Goal: Navigation & Orientation: Find specific page/section

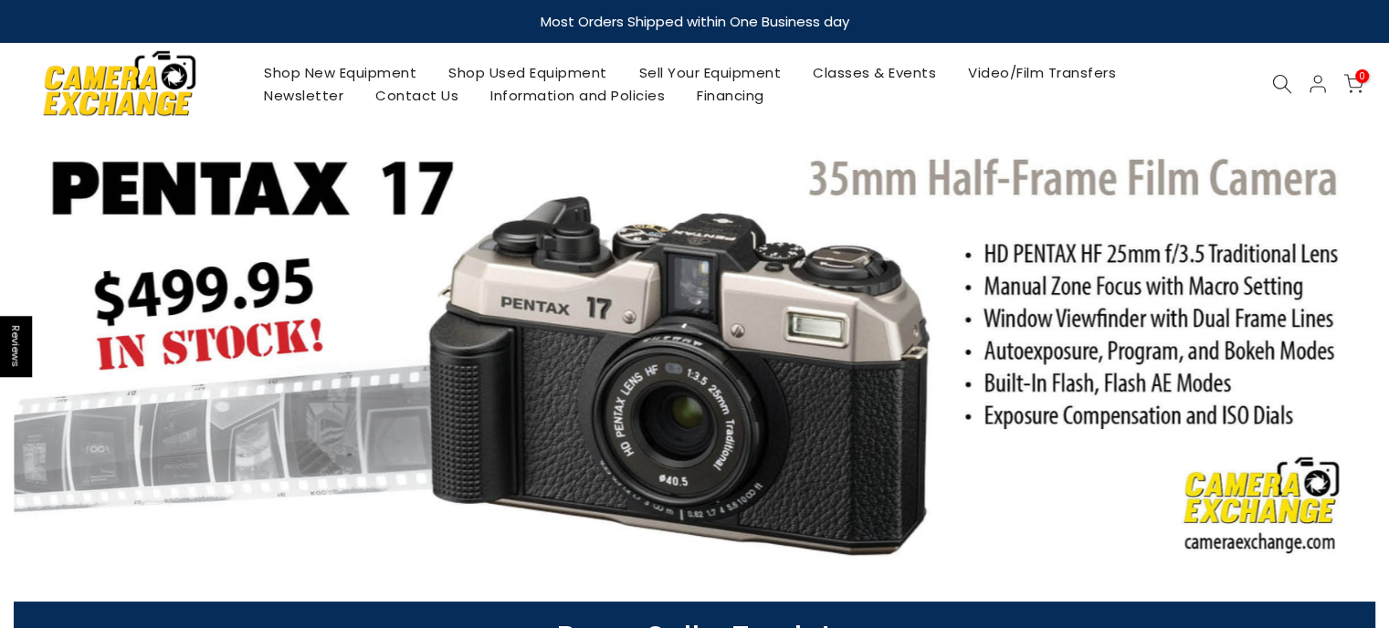
click at [540, 69] on link "Shop Used Equipment" at bounding box center [528, 72] width 191 height 23
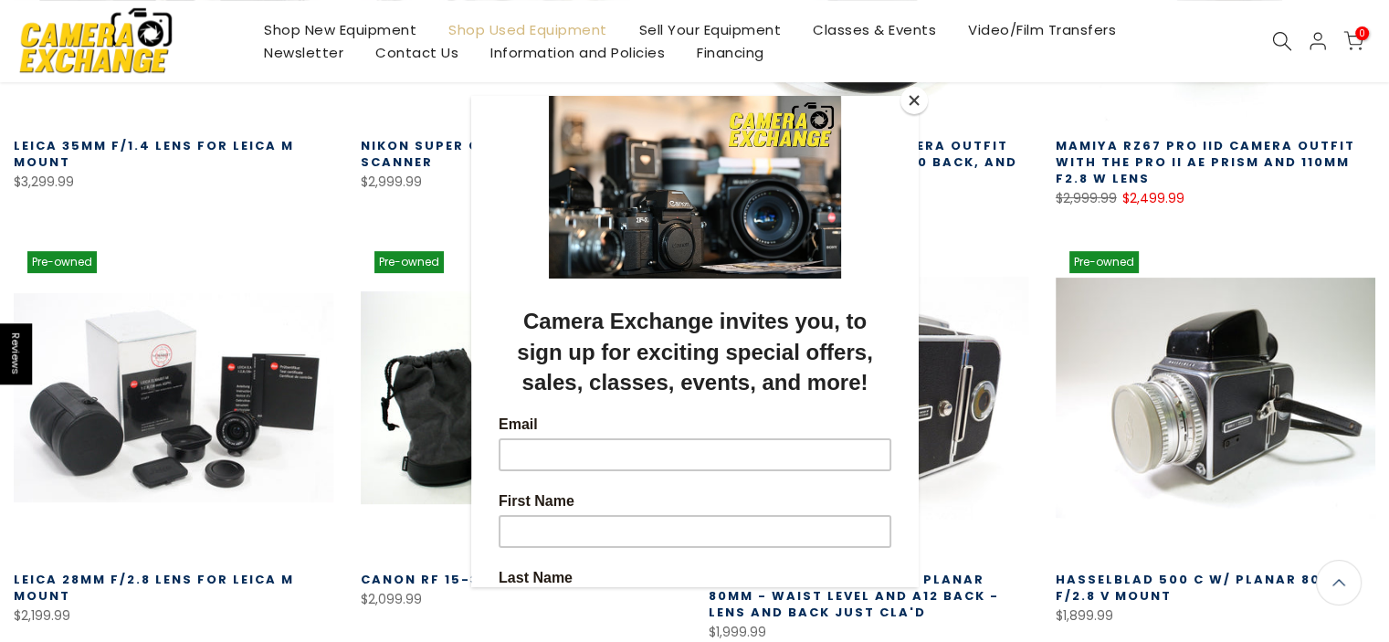
scroll to position [610, 0]
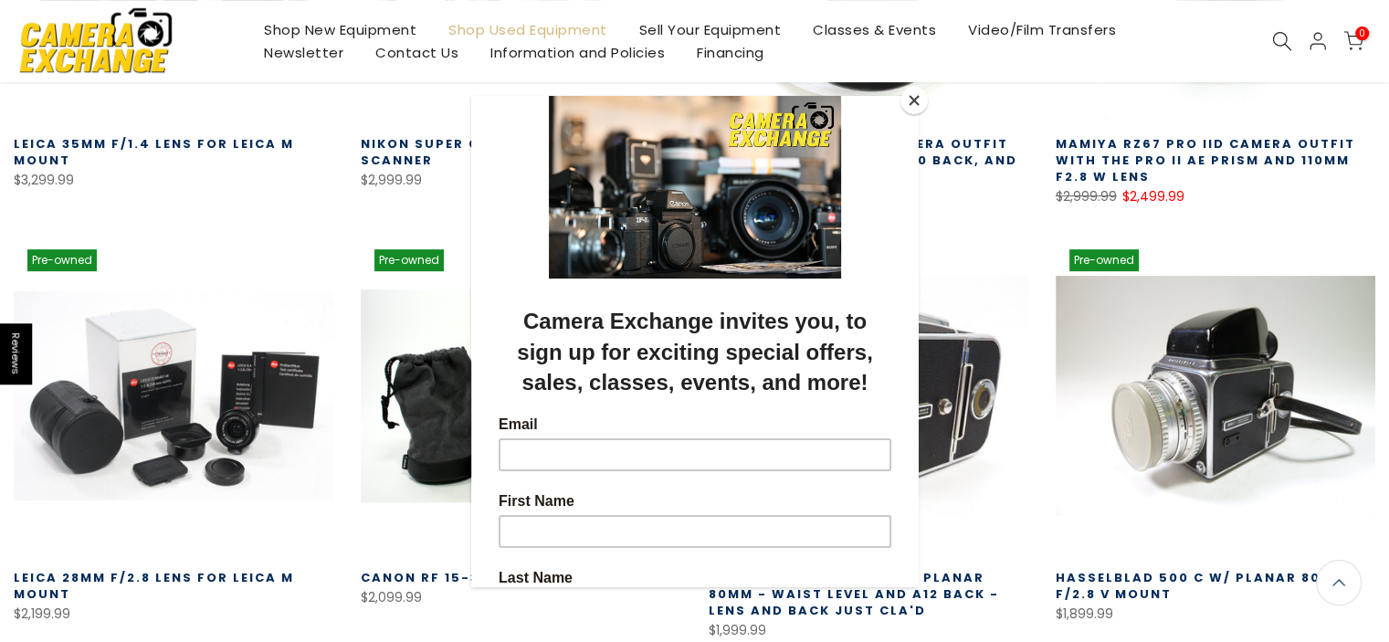
click at [917, 98] on button "Close" at bounding box center [914, 100] width 27 height 27
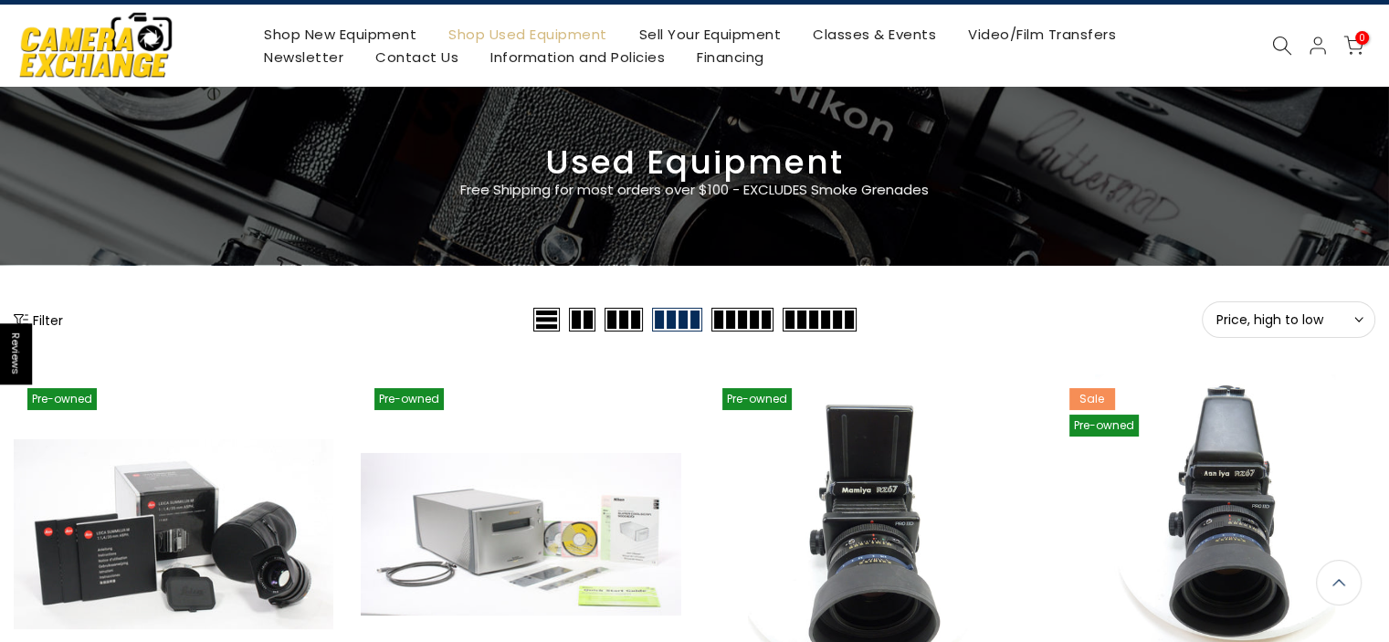
scroll to position [33, 0]
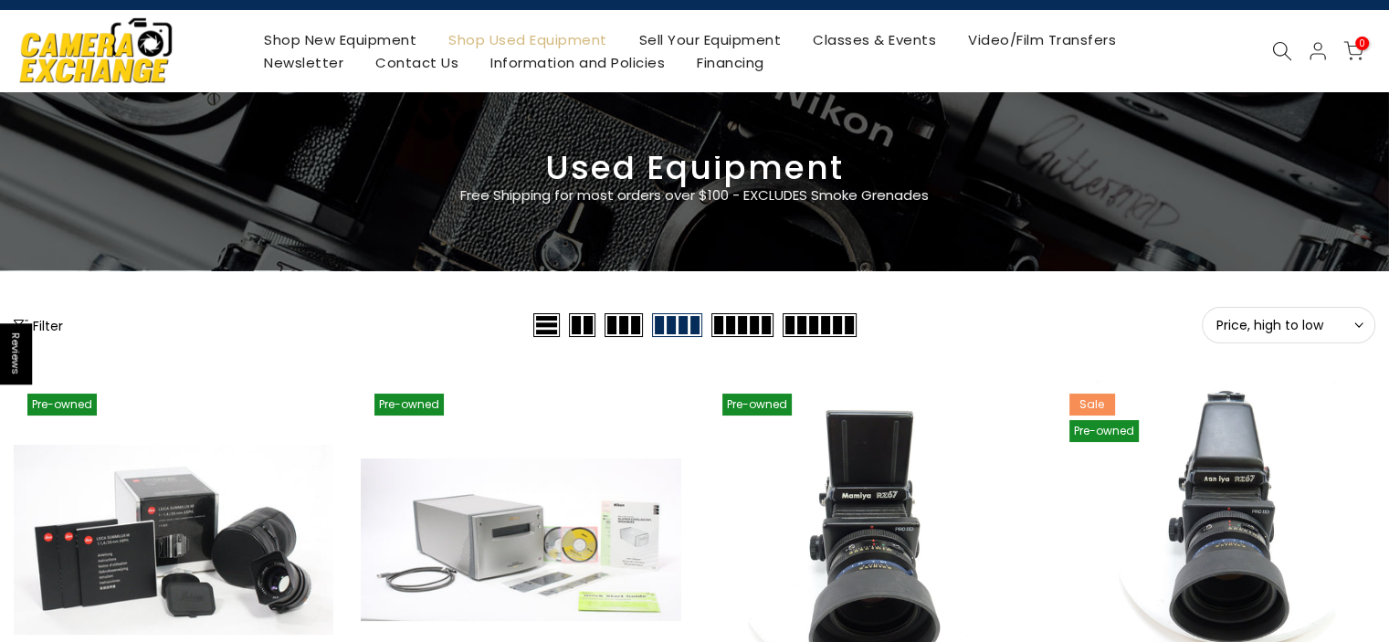
click at [1355, 321] on icon at bounding box center [1359, 325] width 9 height 9
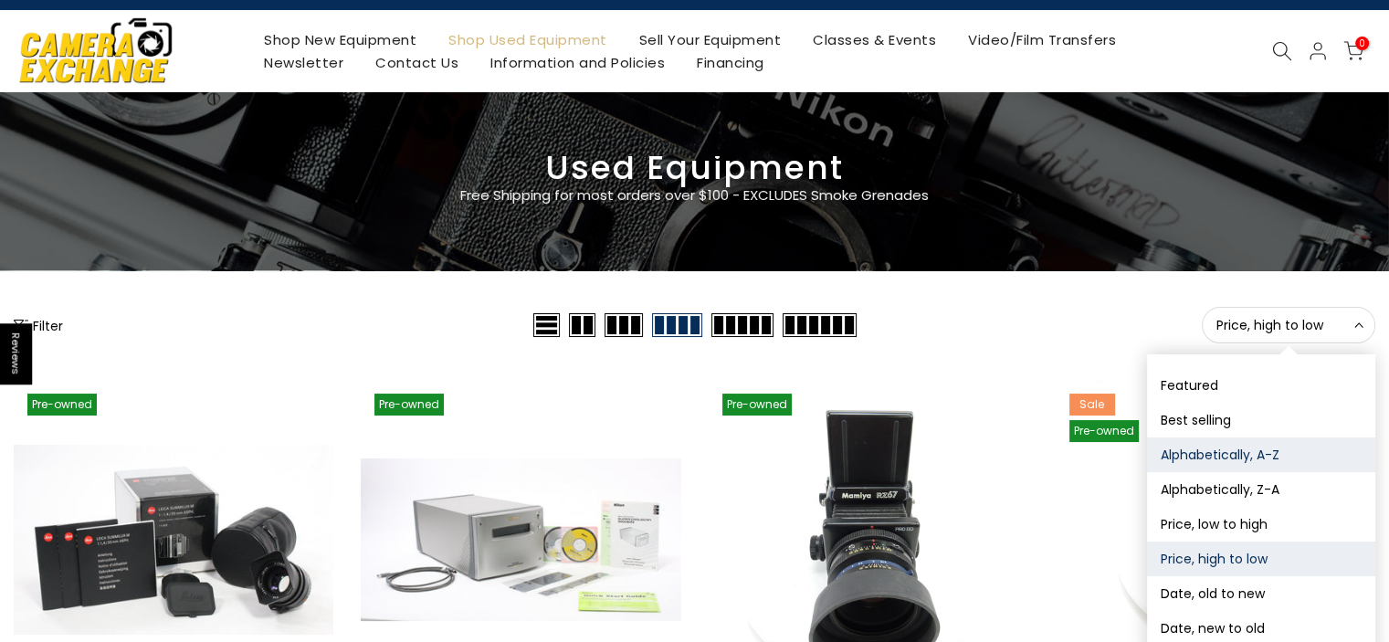
click at [1244, 451] on button "Alphabetically, A-Z" at bounding box center [1261, 455] width 228 height 35
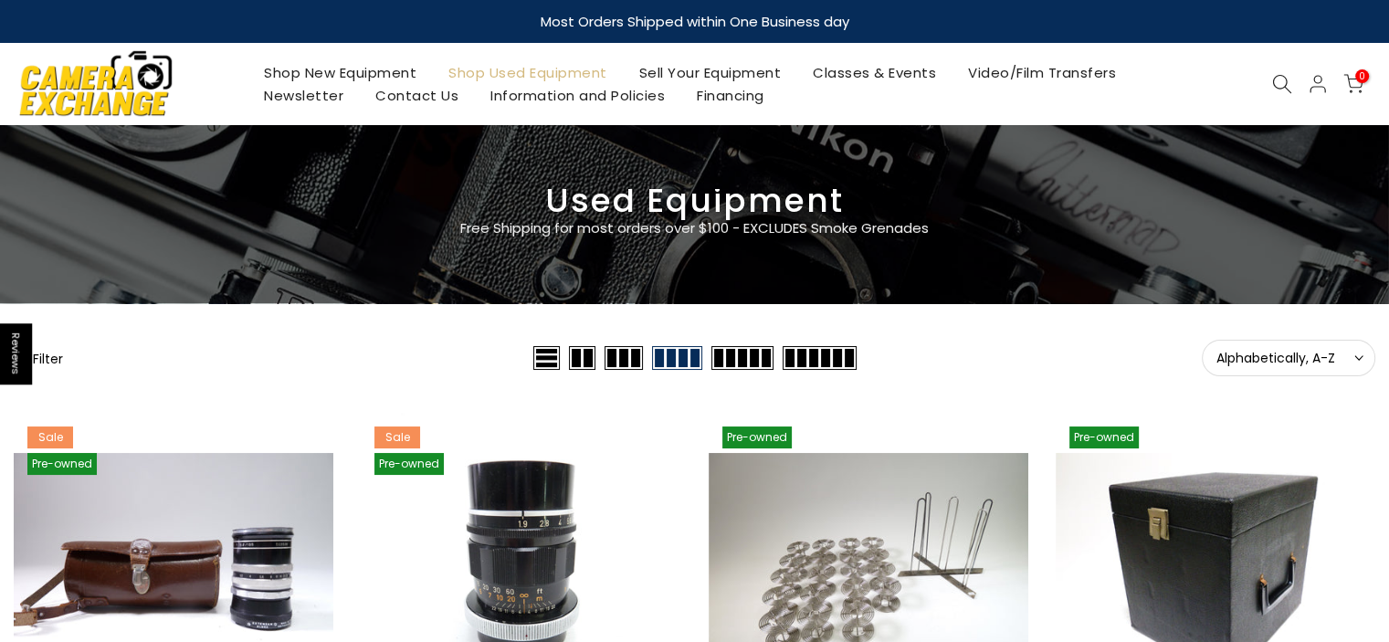
click at [1350, 353] on span "Alphabetically, A-Z" at bounding box center [1289, 358] width 144 height 16
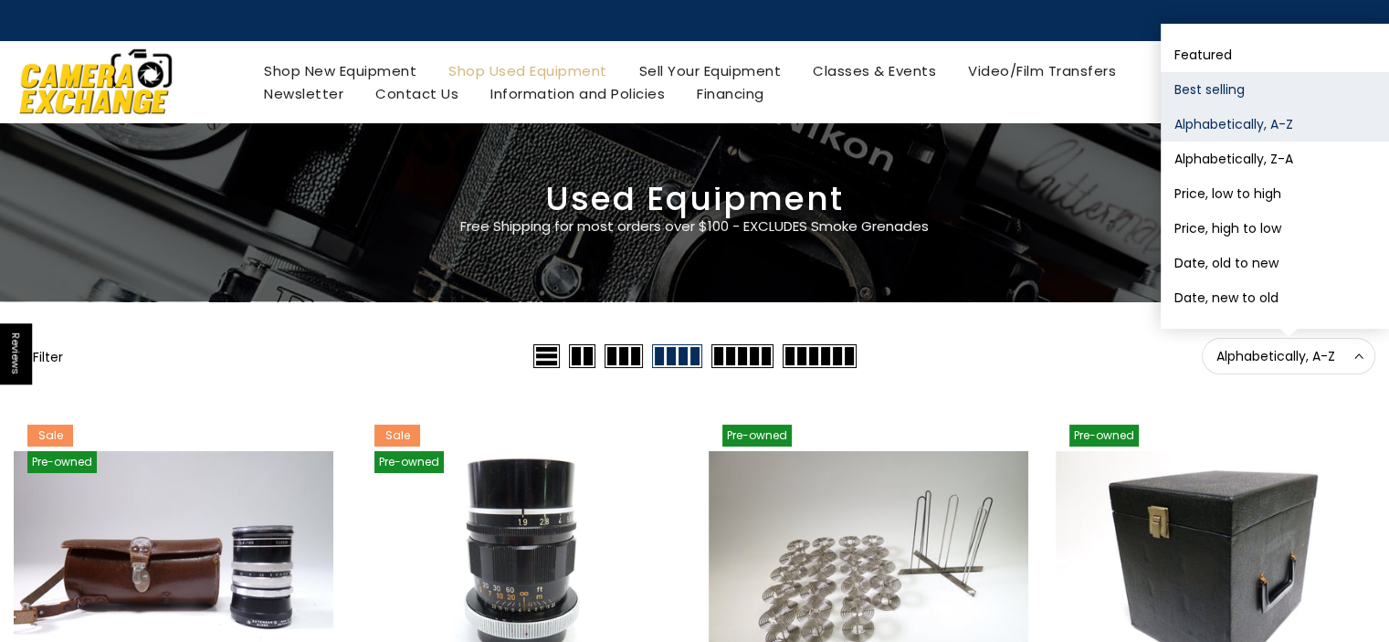
click at [1230, 90] on button "Best selling" at bounding box center [1275, 89] width 228 height 35
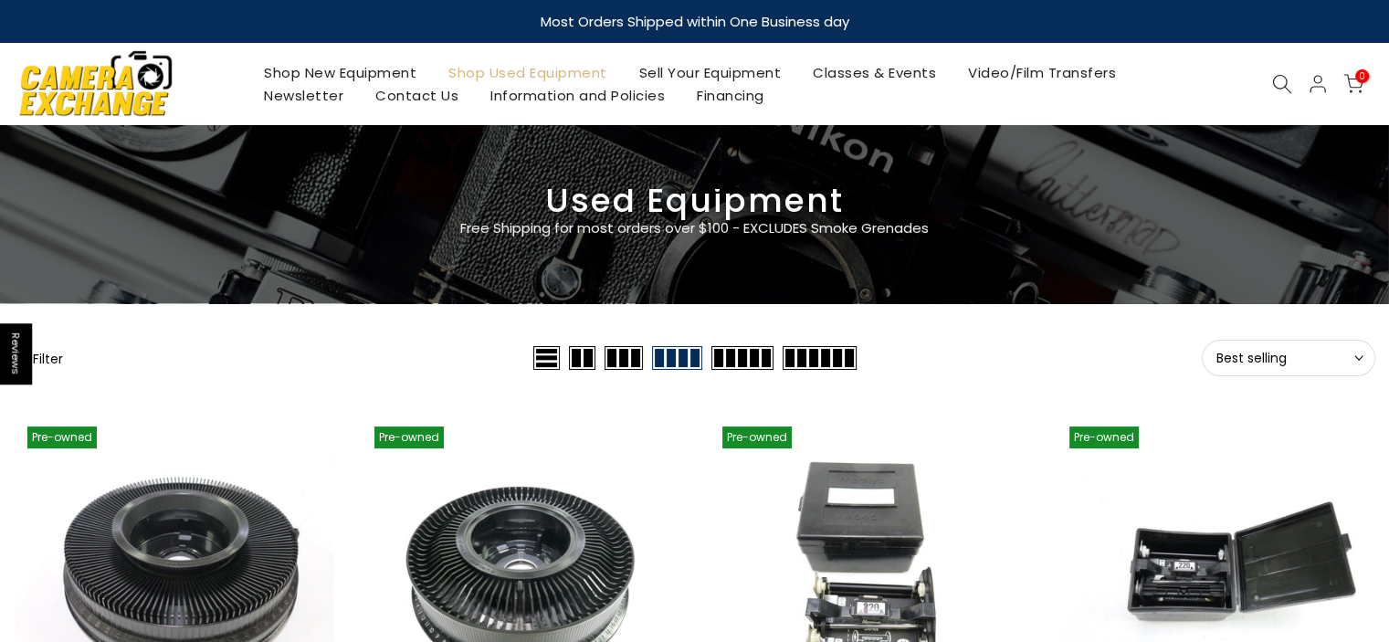
click at [1360, 353] on icon at bounding box center [1359, 357] width 9 height 9
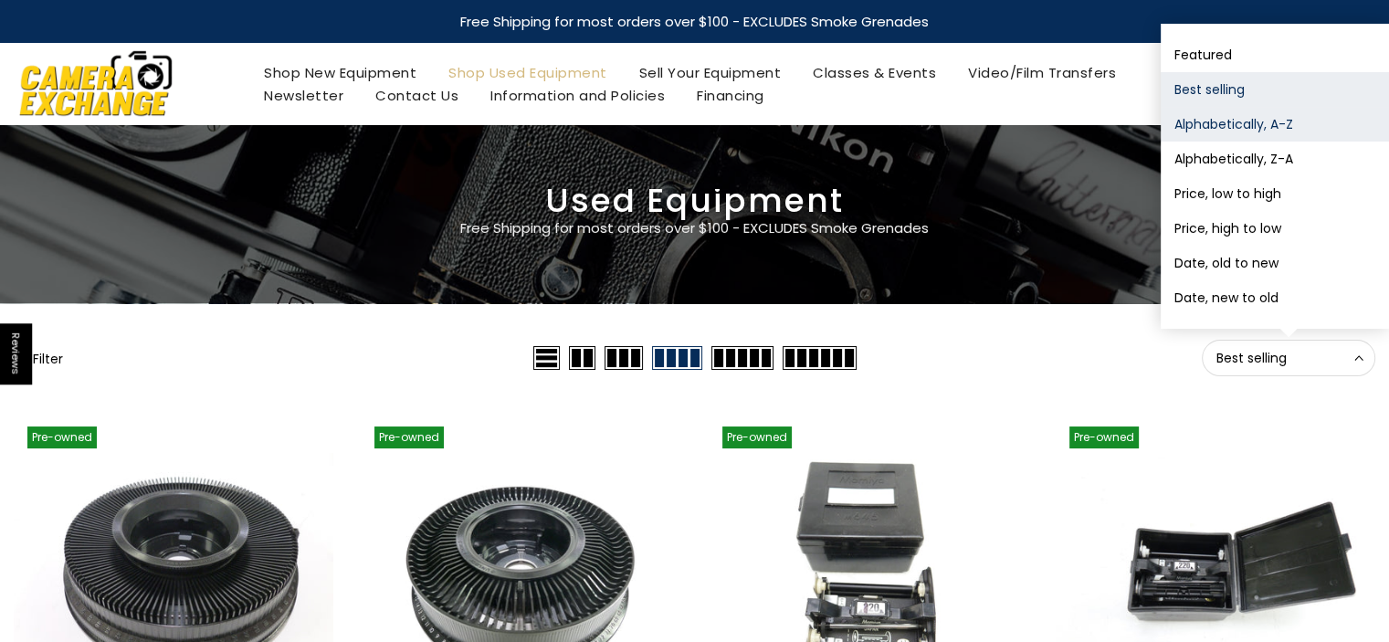
click at [1229, 131] on button "Alphabetically, A-Z" at bounding box center [1275, 124] width 228 height 35
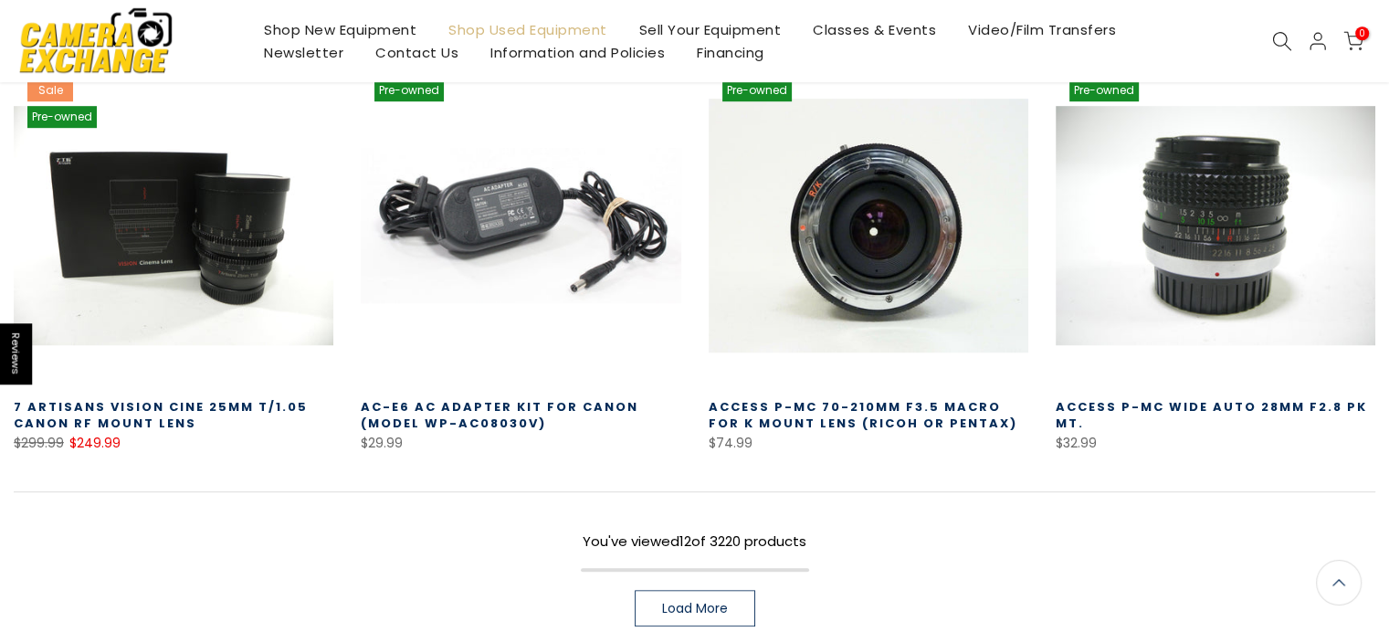
scroll to position [1418, 0]
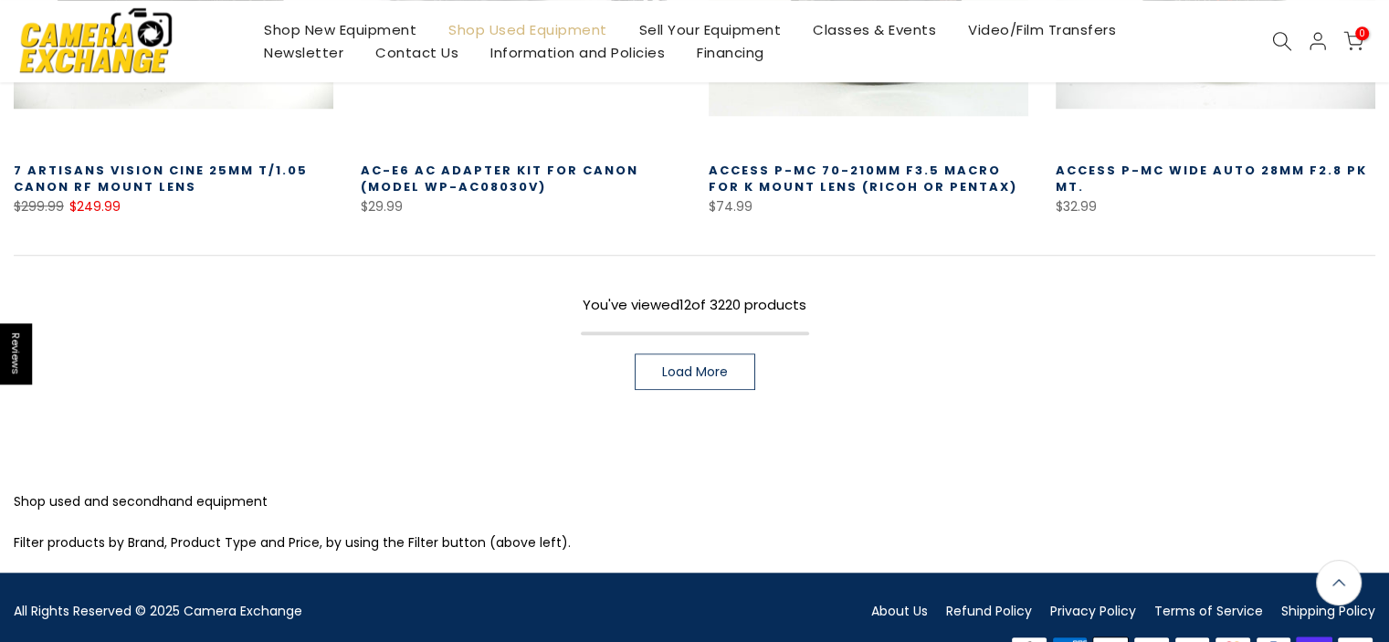
click at [722, 381] on link "Load More" at bounding box center [695, 371] width 121 height 37
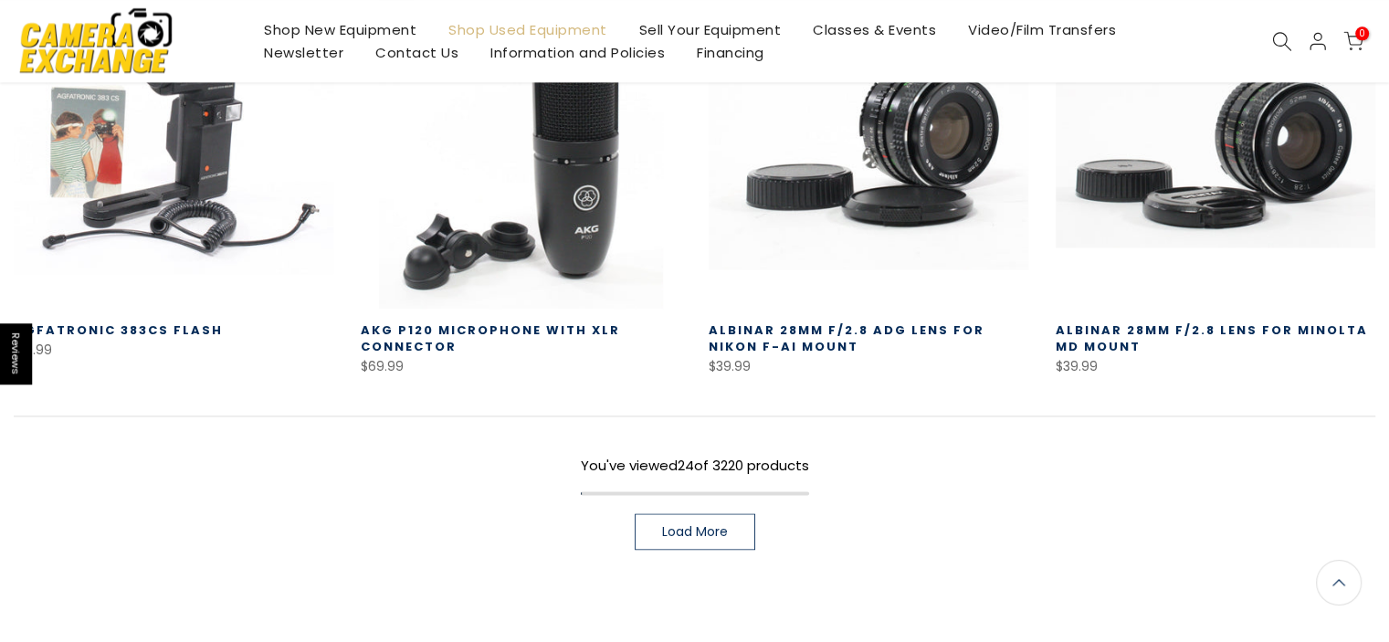
scroll to position [2637, 0]
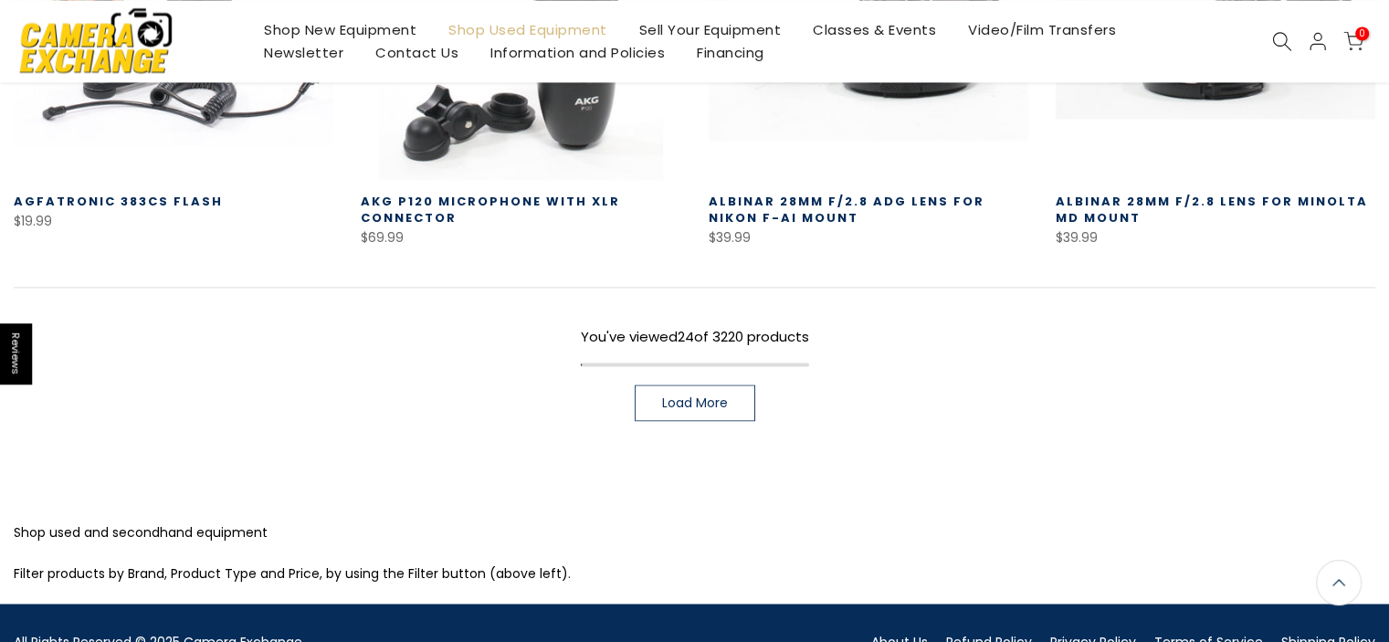
click at [720, 396] on span "Load More" at bounding box center [695, 402] width 66 height 13
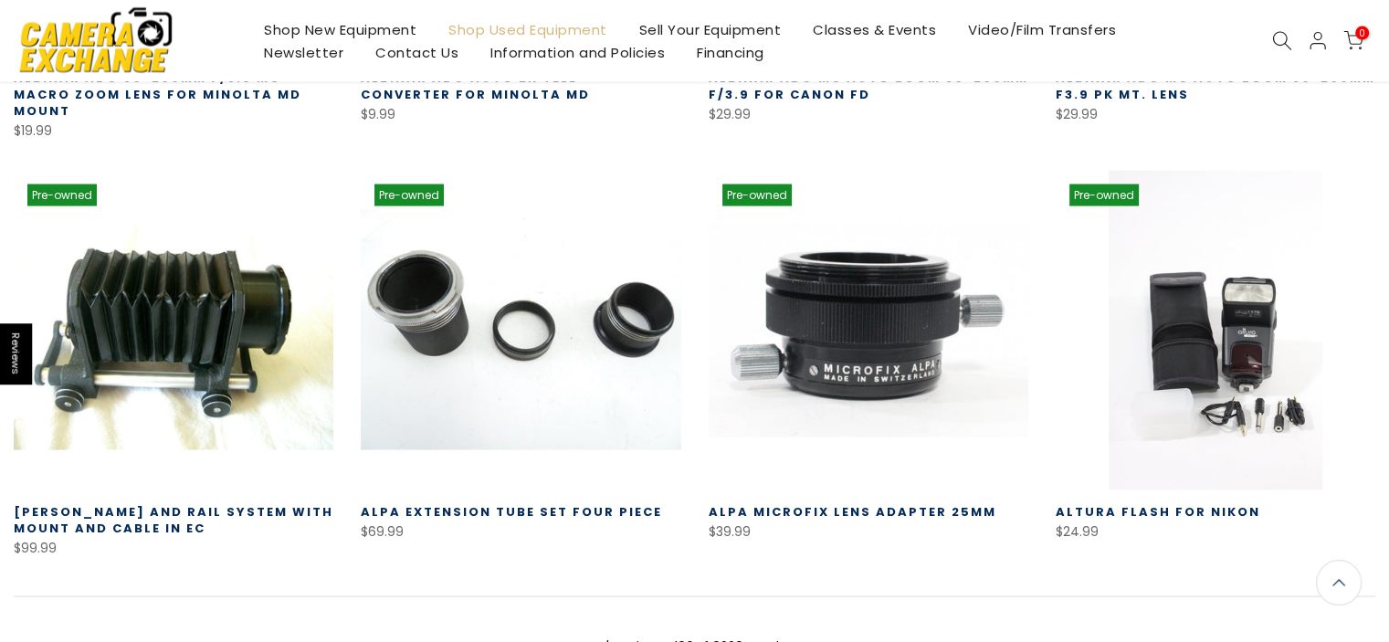
scroll to position [3963, 0]
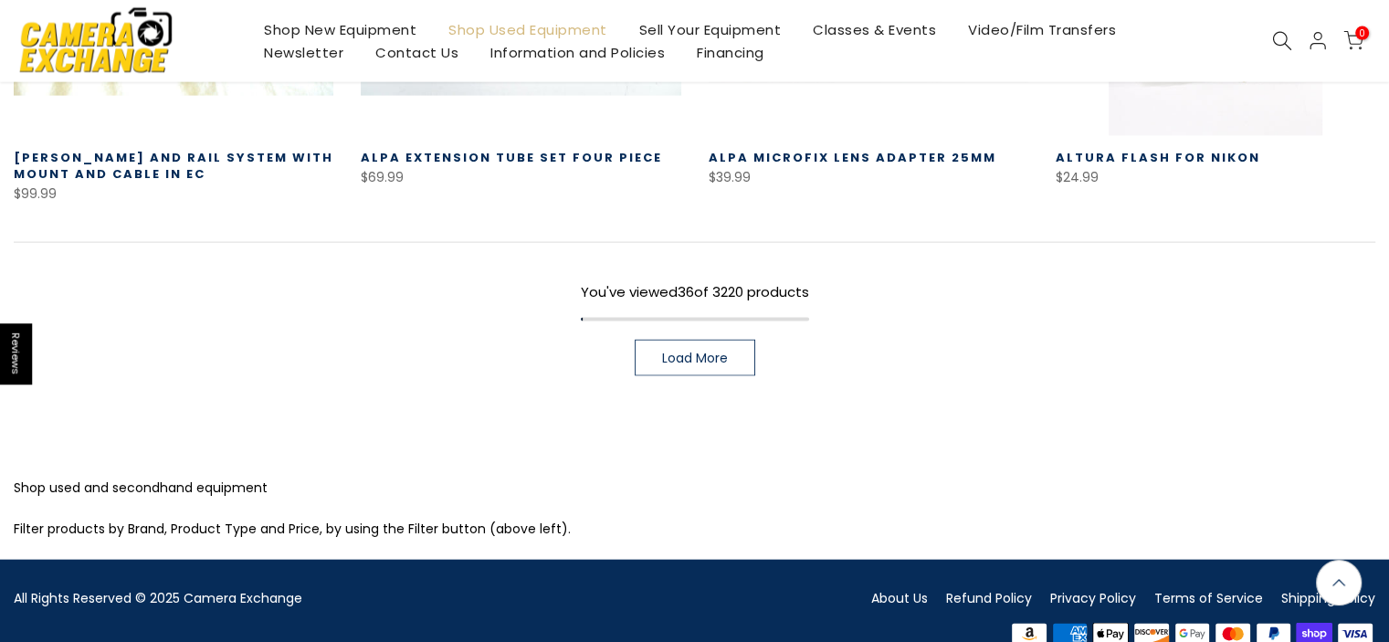
click at [705, 352] on span "Load More" at bounding box center [695, 358] width 66 height 13
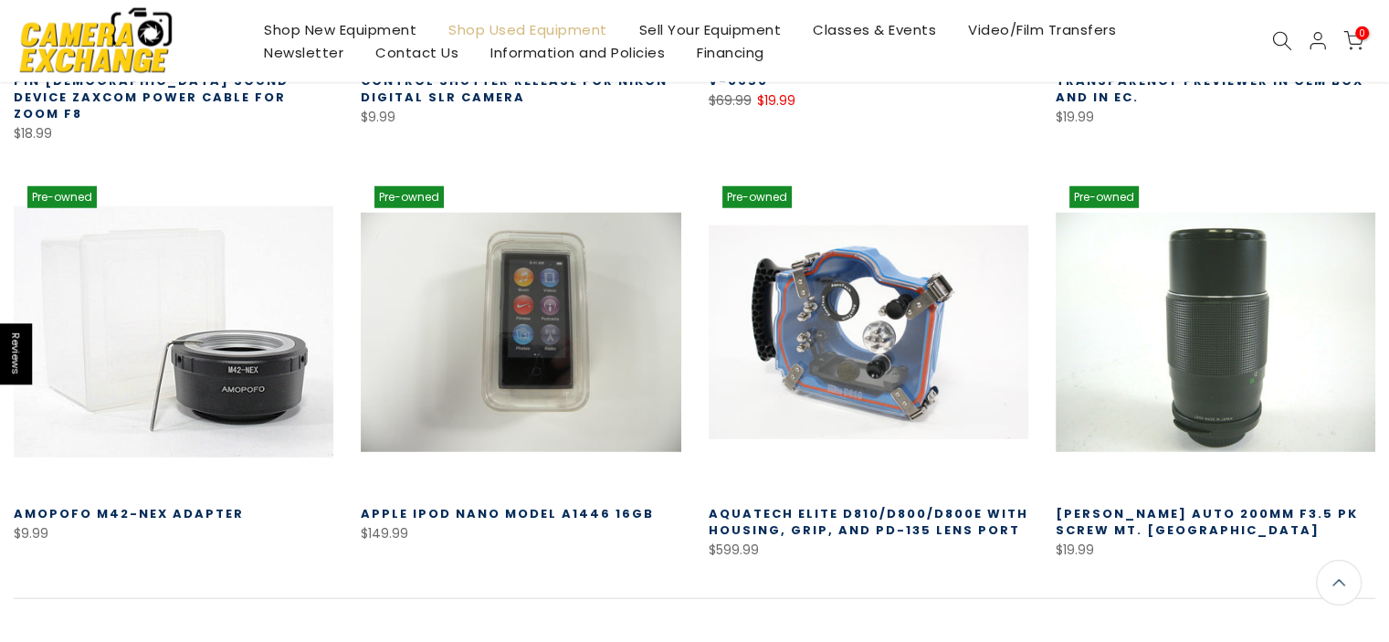
scroll to position [5060, 0]
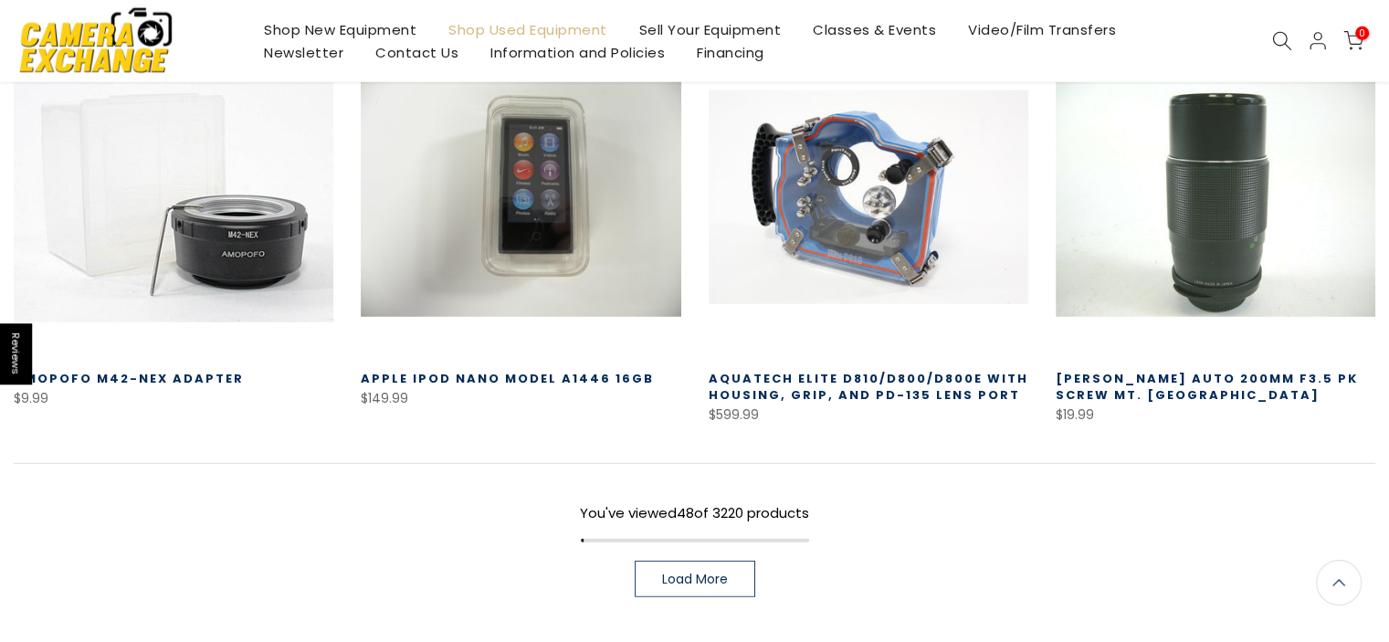
click at [717, 573] on span "Load More" at bounding box center [695, 579] width 66 height 13
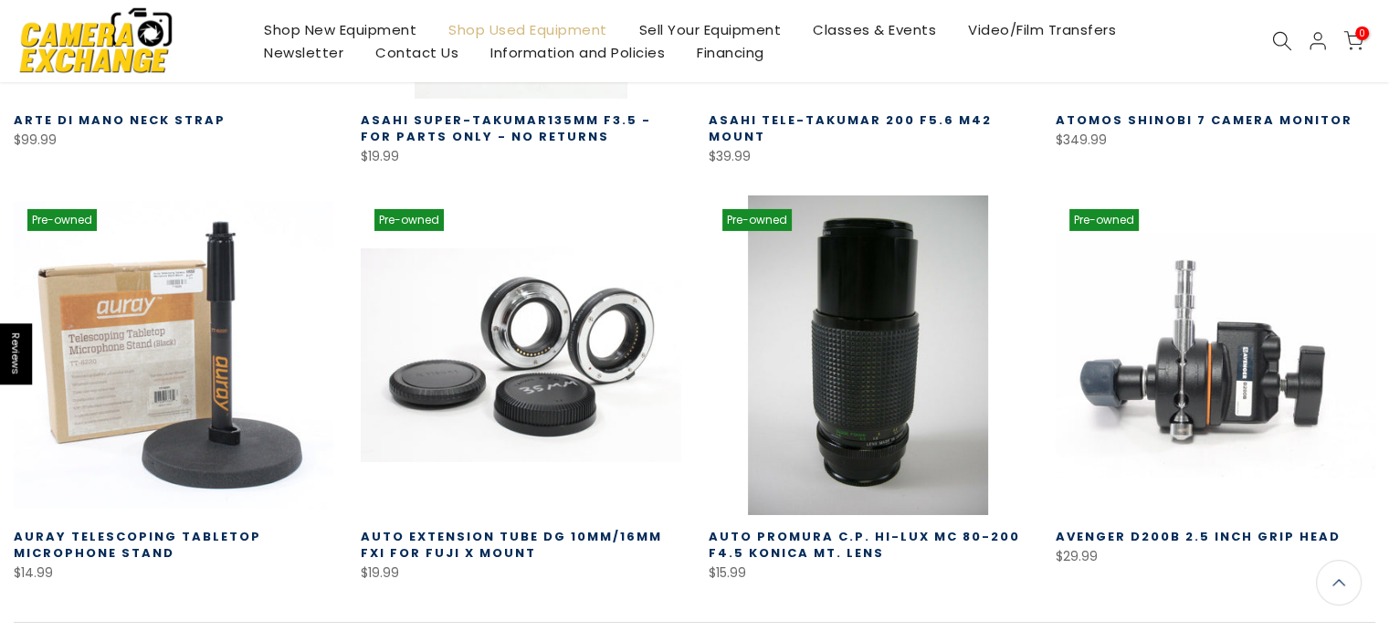
scroll to position [6277, 0]
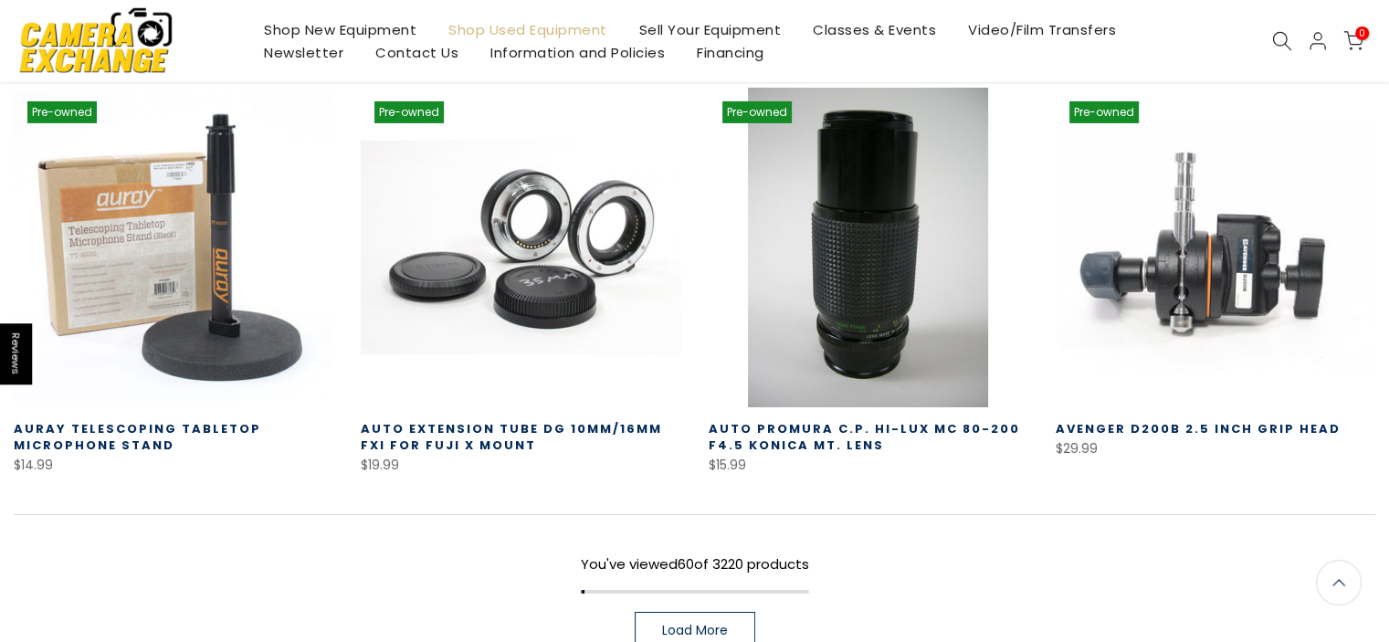
click at [716, 624] on span "Load More" at bounding box center [695, 630] width 66 height 13
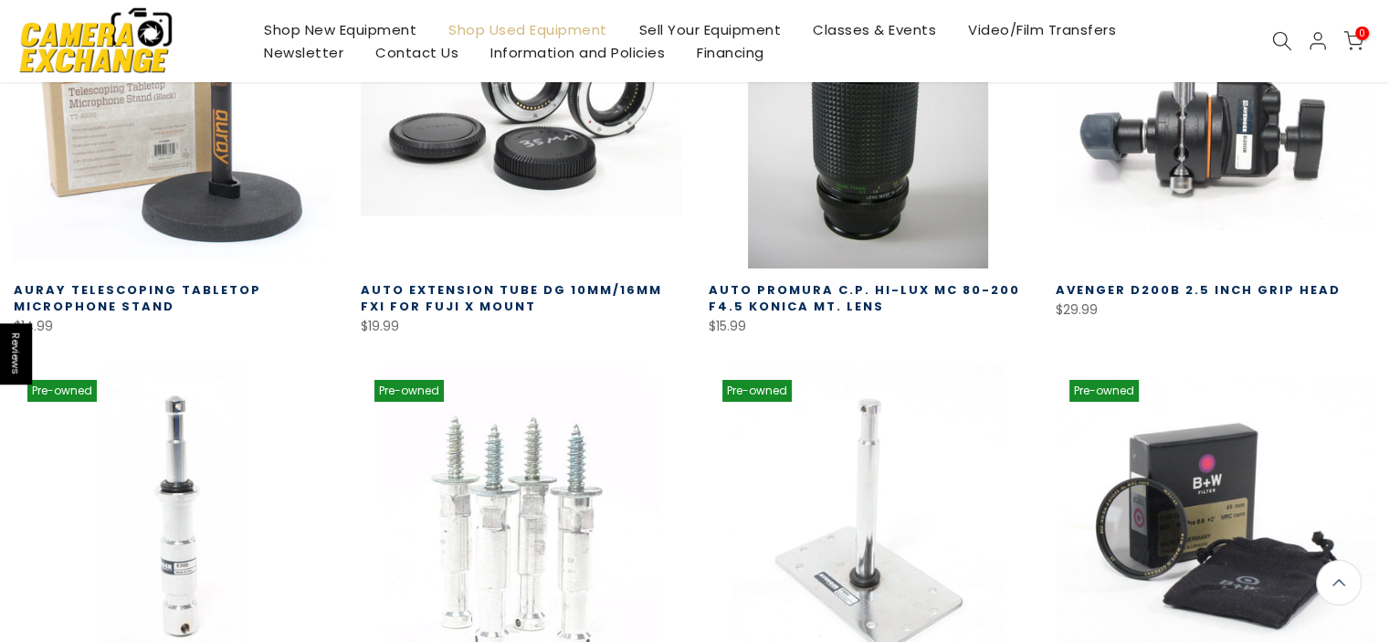
scroll to position [6522, 0]
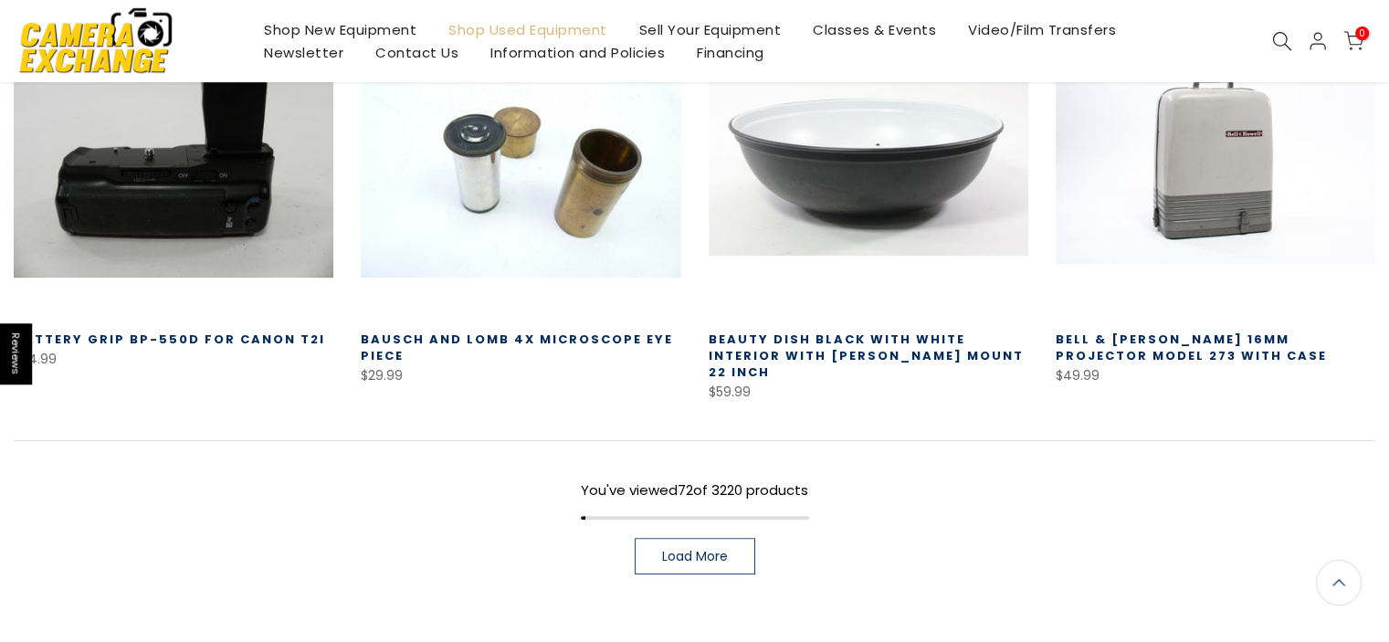
click at [685, 550] on span "Load More" at bounding box center [695, 556] width 66 height 13
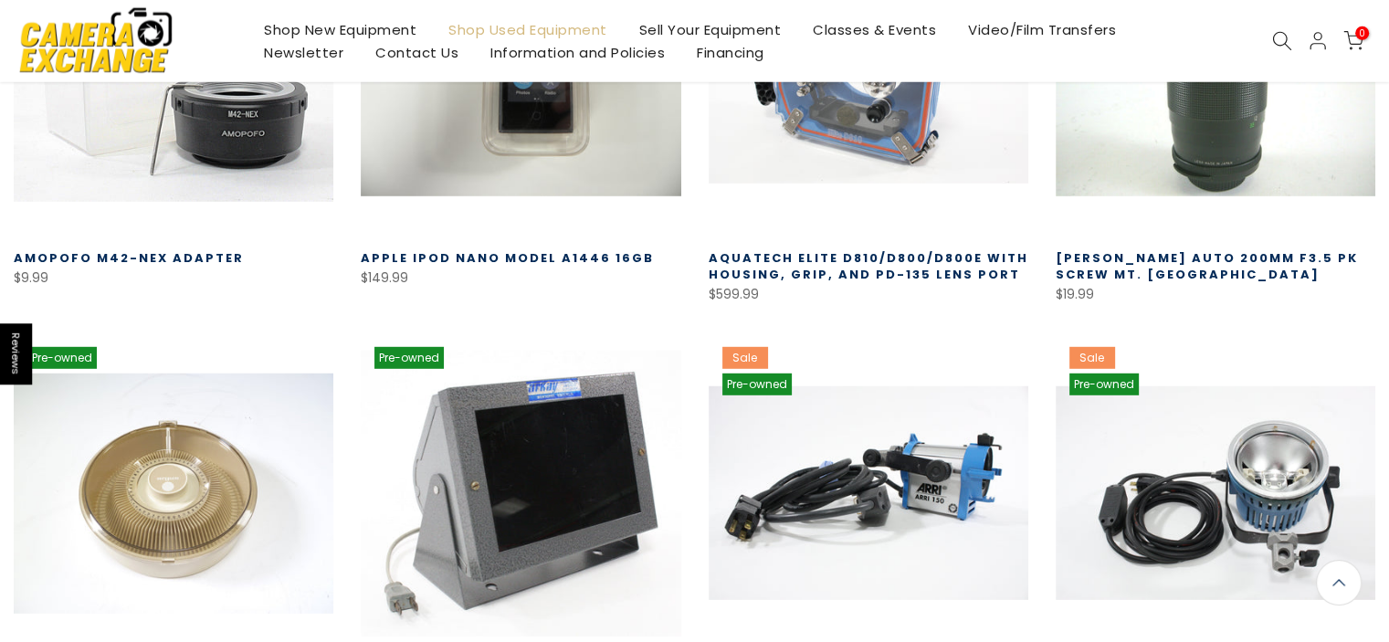
scroll to position [4452, 0]
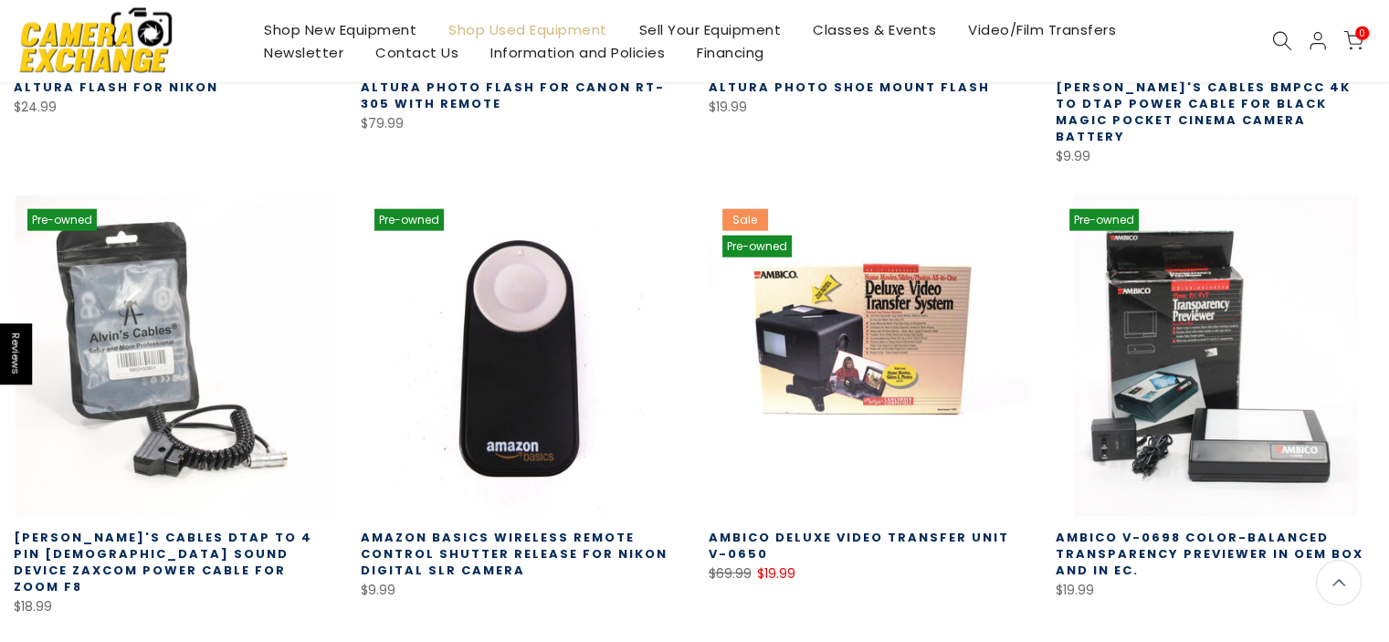
click at [296, 51] on link "Newsletter" at bounding box center [303, 52] width 111 height 23
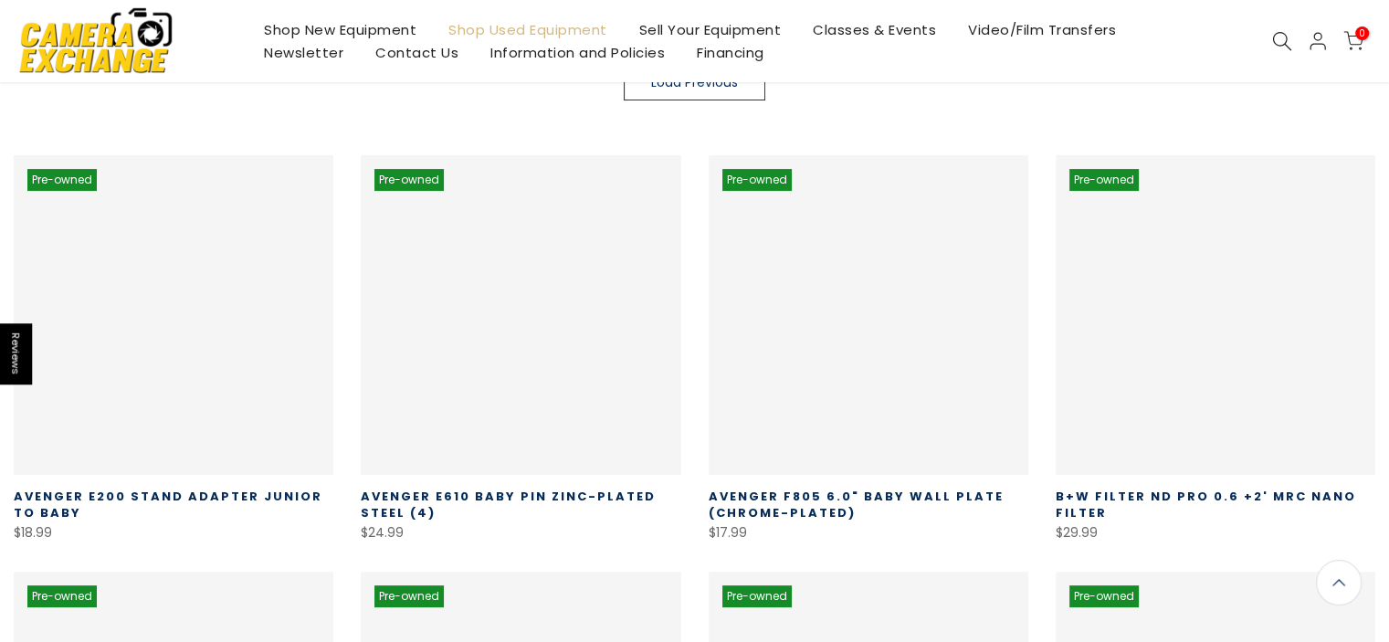
scroll to position [322, 0]
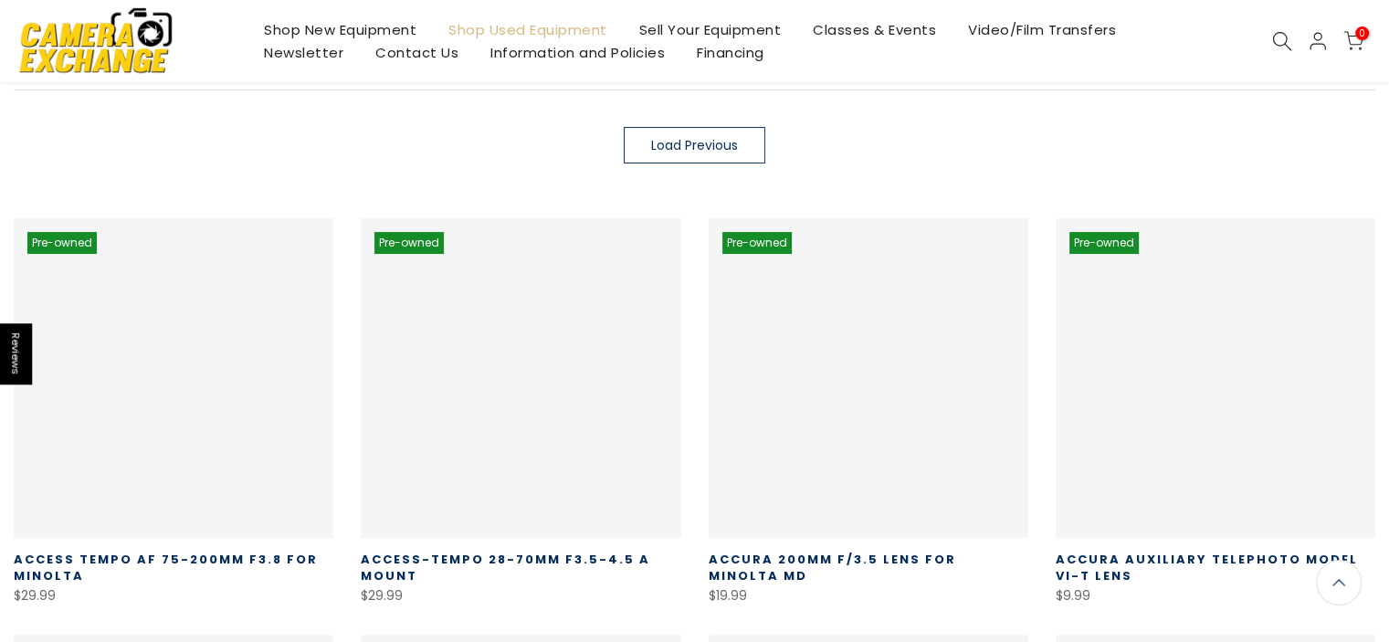
scroll to position [320, 0]
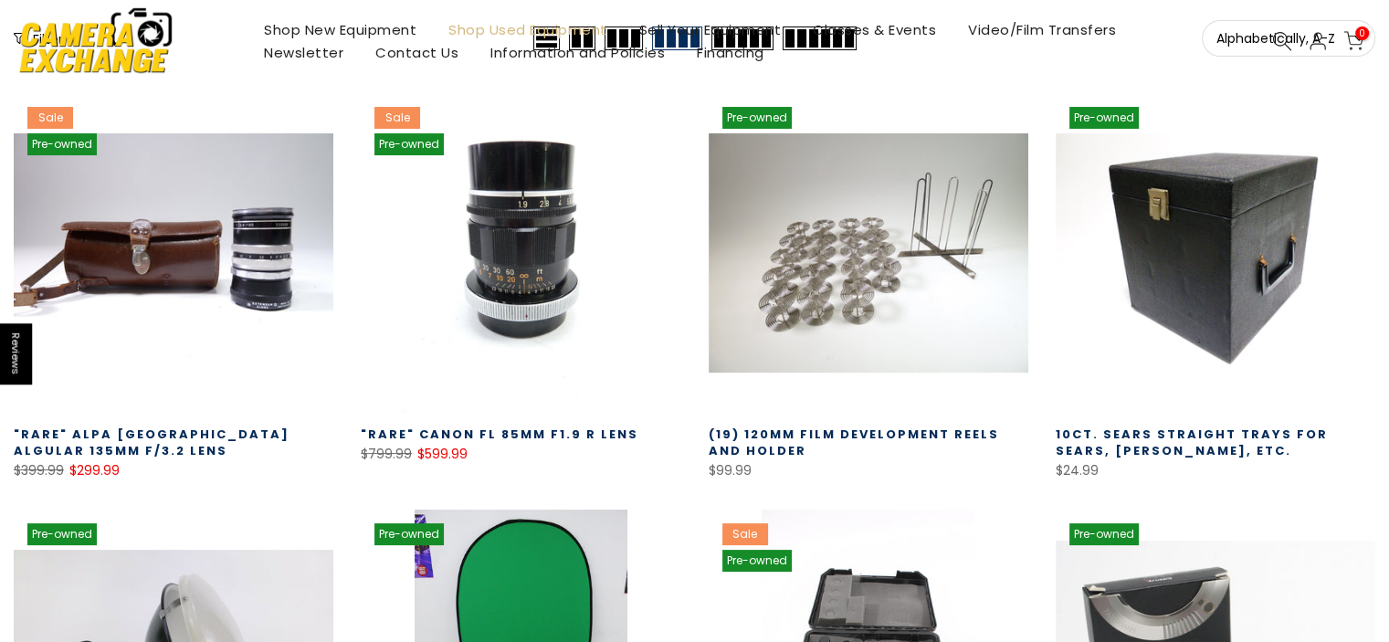
scroll to position [33, 0]
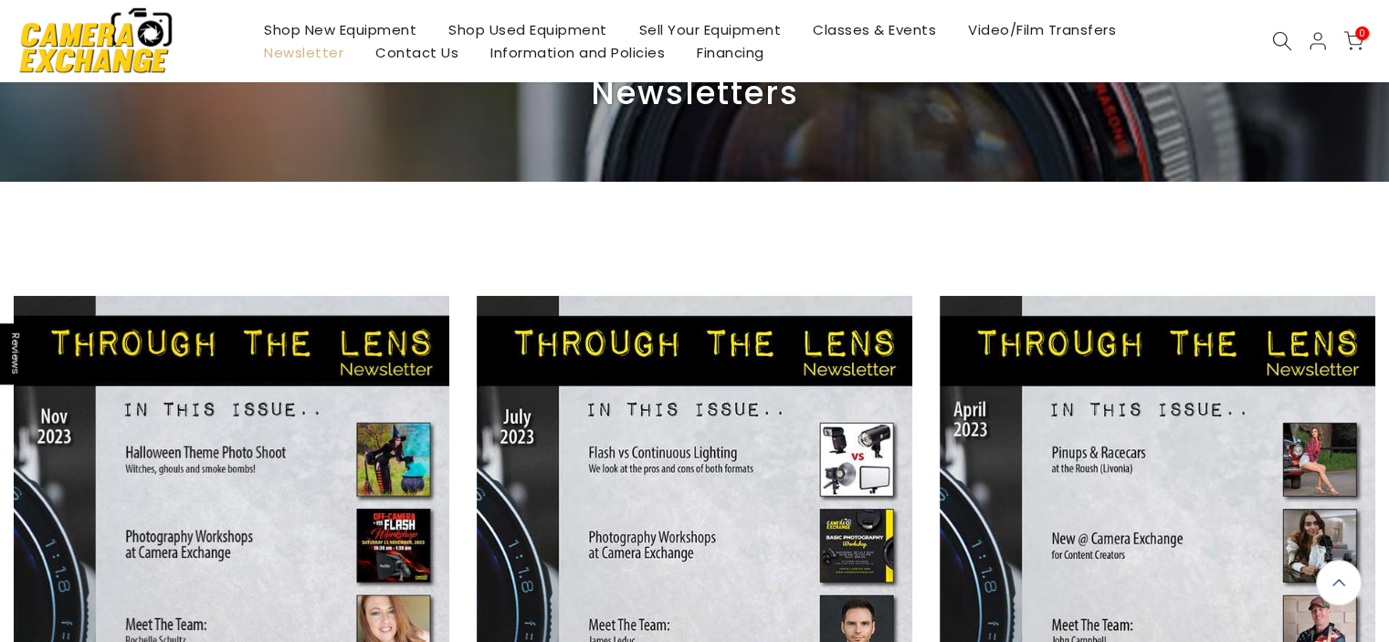
scroll to position [123, 0]
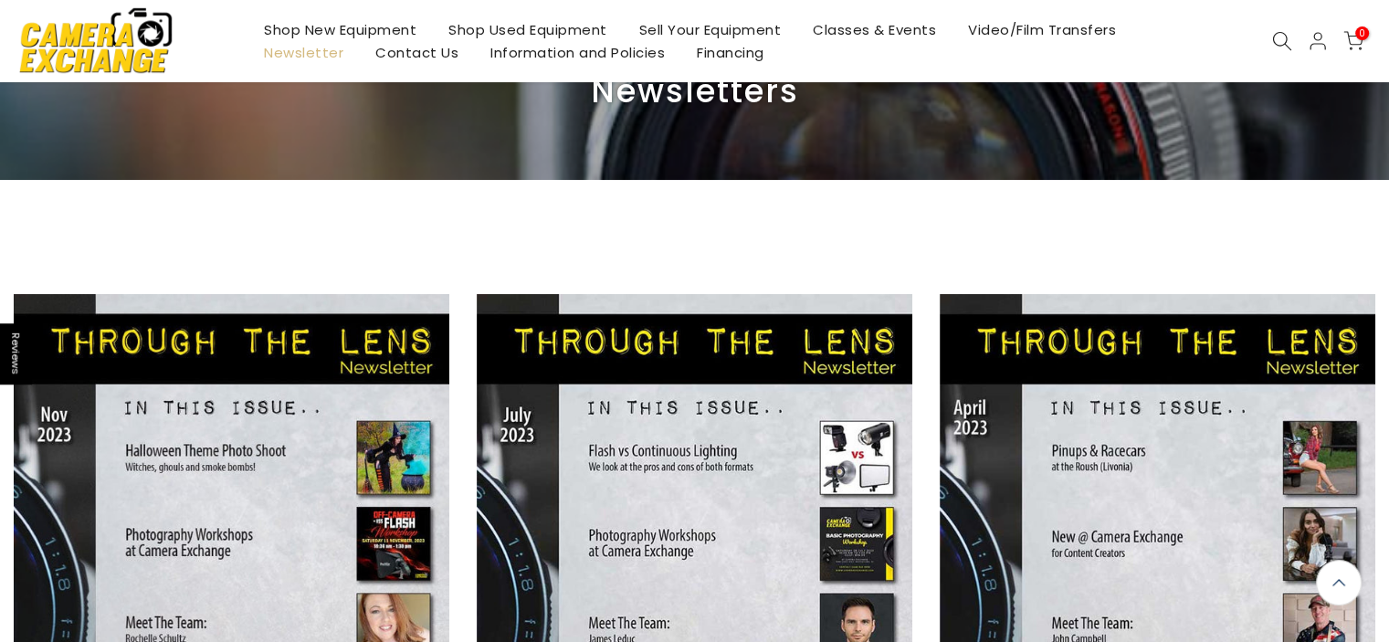
click at [1069, 25] on link "Video/Film Transfers" at bounding box center [1043, 29] width 180 height 23
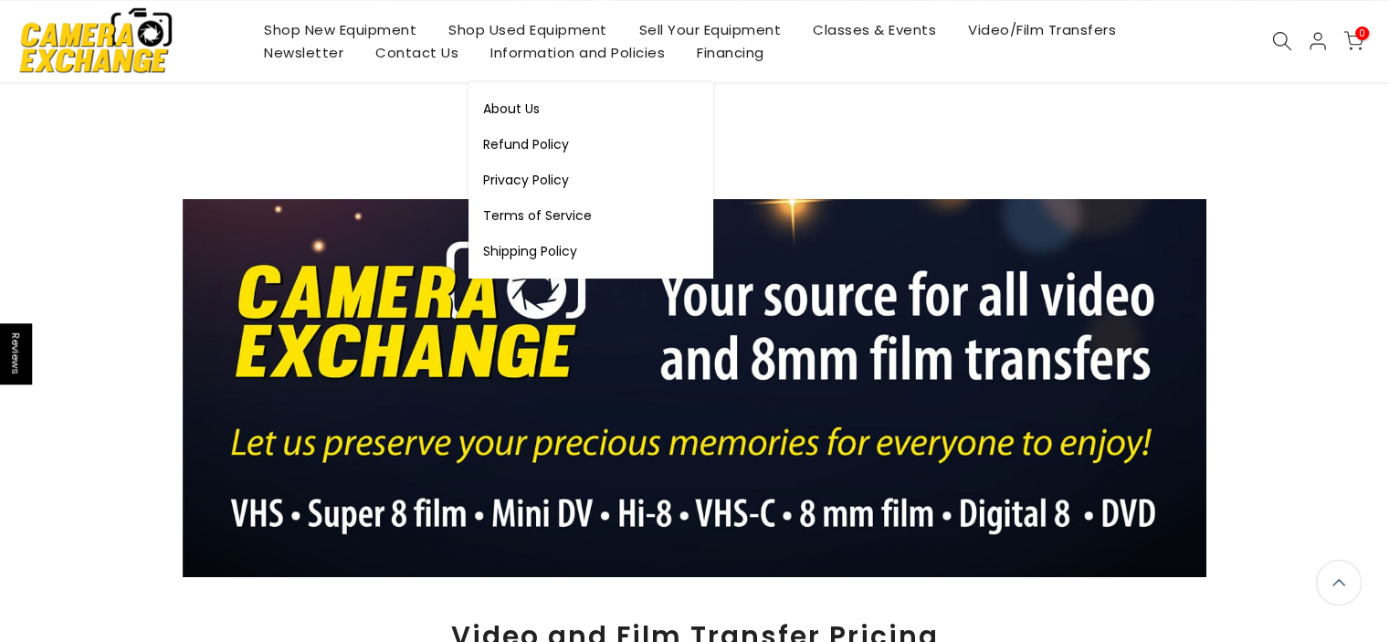
scroll to position [242, 0]
